Goal: Information Seeking & Learning: Learn about a topic

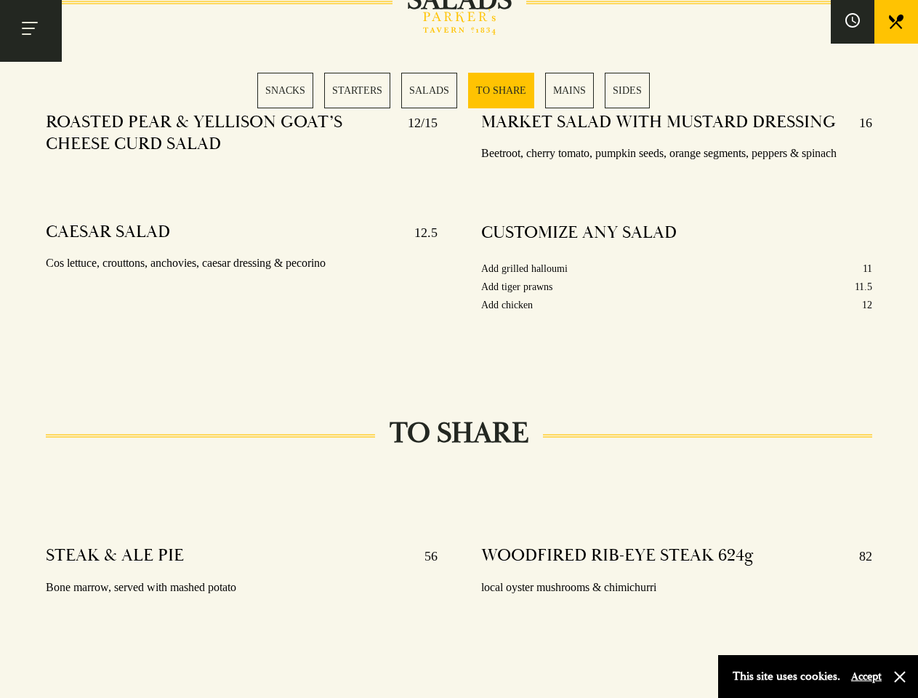
scroll to position [1812, 0]
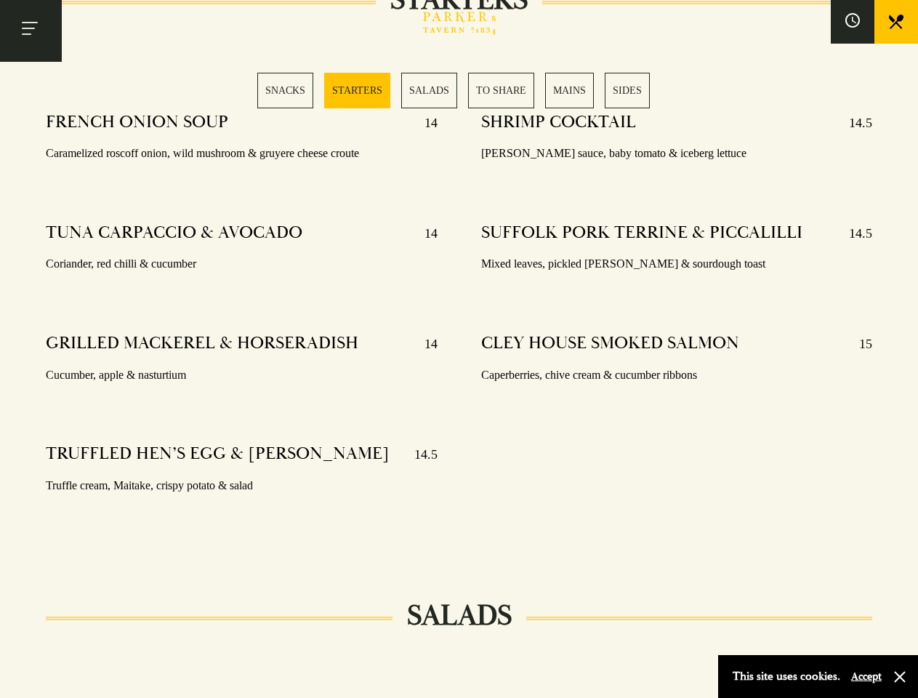
click at [460, 349] on div "SHRIMP COCKTAIL 14.5 [PERSON_NAME] sauce, baby tomato & iceberg lettuce SUFFOLK…" at bounding box center [677, 322] width 435 height 443
click at [31, 31] on button "Toggle navigation" at bounding box center [31, 31] width 62 height 62
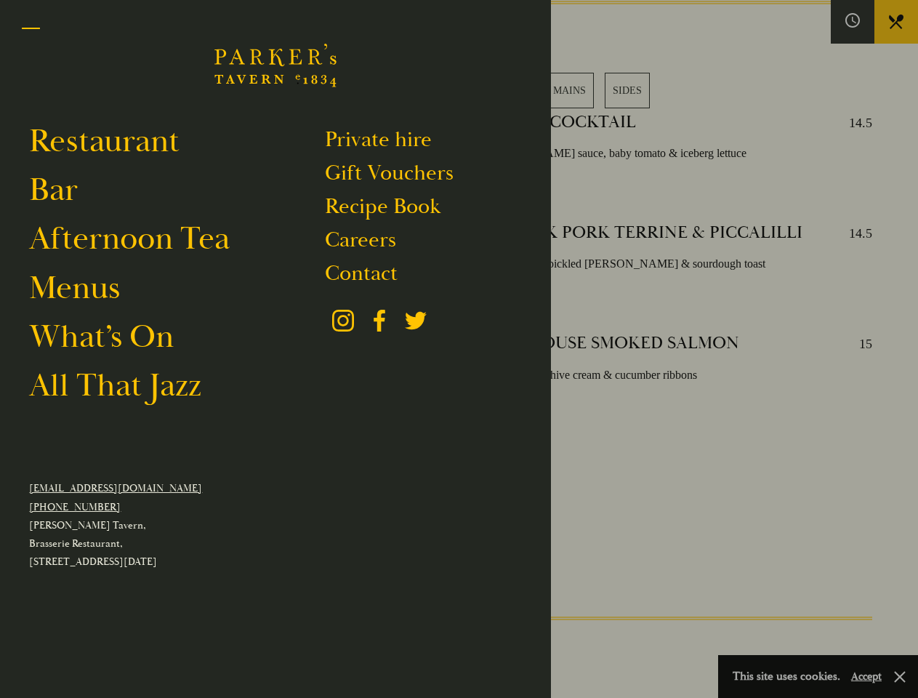
click at [853, 22] on div at bounding box center [459, 349] width 918 height 698
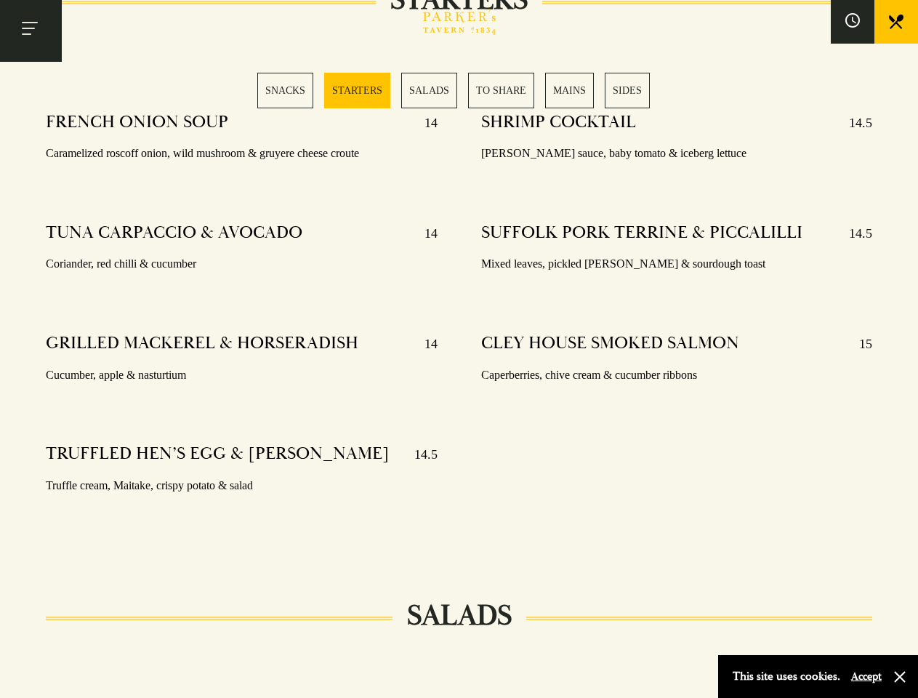
click at [460, 90] on div "SNACKS STARTERS SALADS TO SHARE MAINS SIDES" at bounding box center [459, 91] width 404 height 36
click at [866, 676] on button "Accept" at bounding box center [866, 677] width 31 height 14
